Goal: Task Accomplishment & Management: Manage account settings

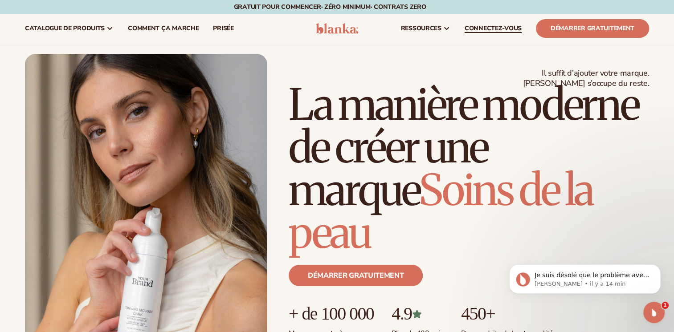
click at [485, 28] on span "CONNECTEZ-VOUS" at bounding box center [493, 28] width 57 height 7
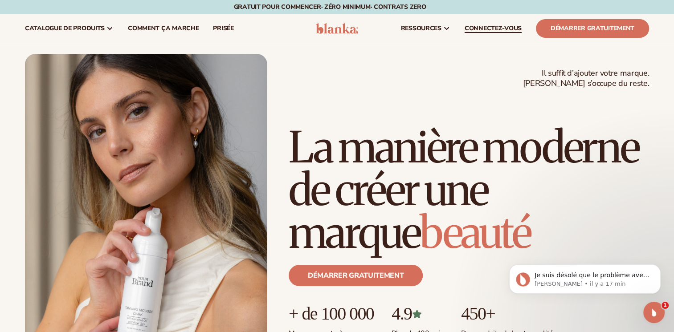
click at [499, 29] on span "CONNECTEZ-VOUS" at bounding box center [493, 28] width 57 height 7
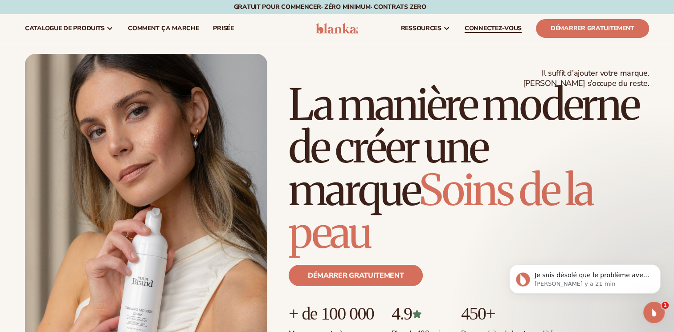
click at [499, 26] on span "CONNECTEZ-VOUS" at bounding box center [493, 28] width 57 height 7
